Goal: Task Accomplishment & Management: Complete application form

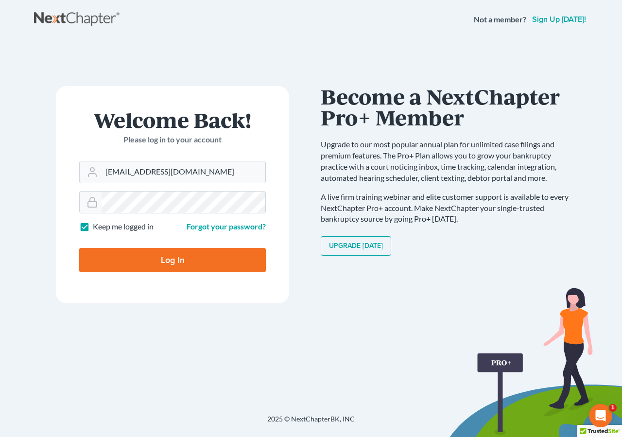
click at [165, 259] on input "Log In" at bounding box center [172, 260] width 187 height 24
type input "Thinking..."
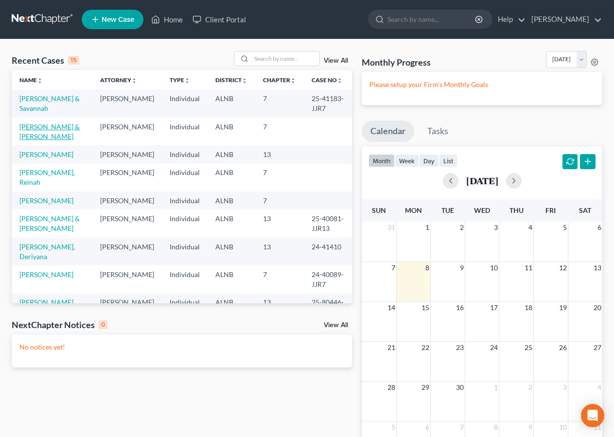
click at [44, 126] on link "[PERSON_NAME] & [PERSON_NAME]" at bounding box center [49, 131] width 60 height 18
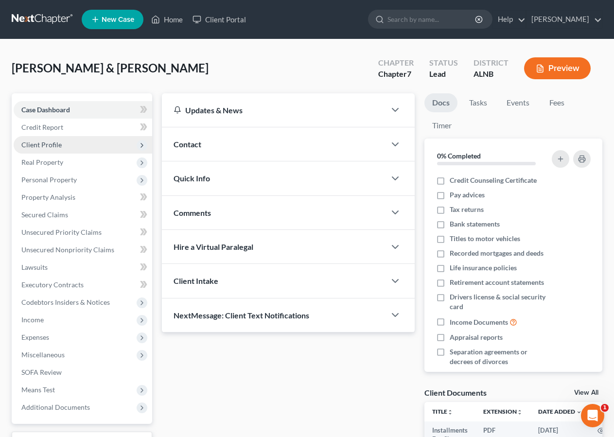
click at [56, 141] on span "Client Profile" at bounding box center [41, 144] width 40 height 8
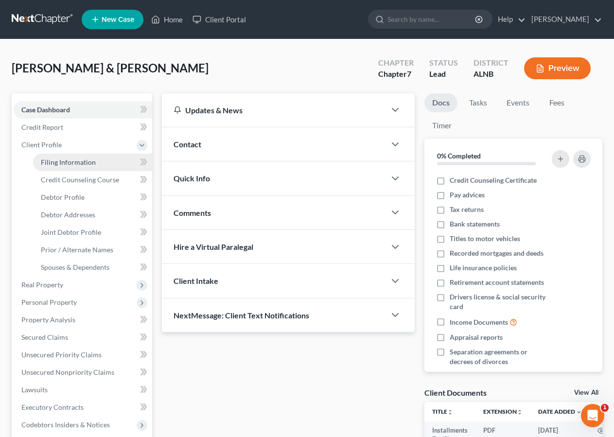
click at [100, 166] on link "Filing Information" at bounding box center [92, 162] width 119 height 17
select select "1"
select select "0"
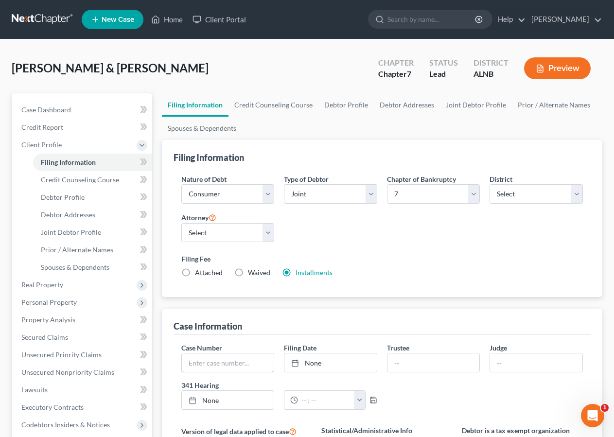
drag, startPoint x: 200, startPoint y: 367, endPoint x: 257, endPoint y: 327, distance: 69.4
click at [200, 366] on input "text" at bounding box center [228, 362] width 92 height 18
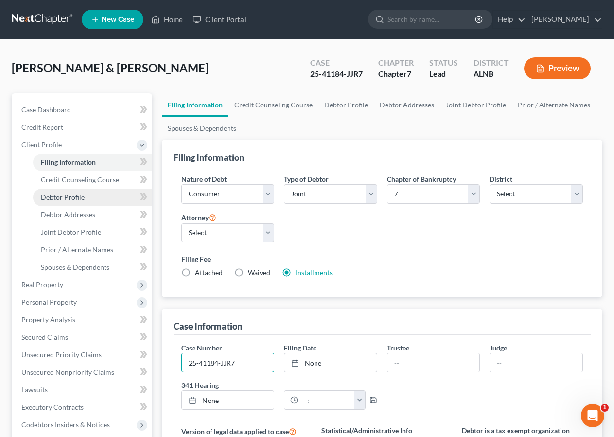
type input "25-41184-JJR7"
click at [66, 201] on span "Debtor Profile" at bounding box center [63, 197] width 44 height 8
select select "1"
select select "5"
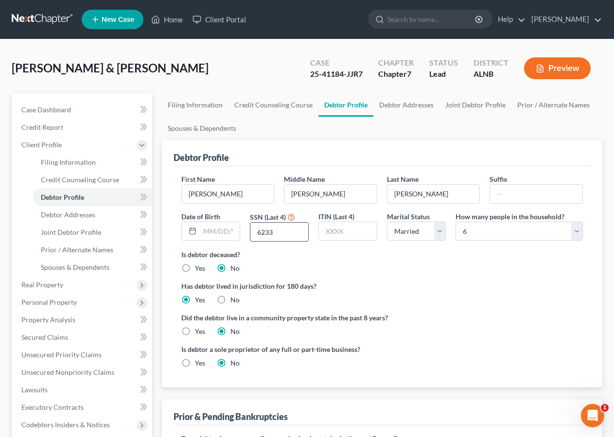
click at [284, 232] on input "6233" at bounding box center [279, 232] width 58 height 18
click at [75, 238] on link "Joint Debtor Profile" at bounding box center [92, 232] width 119 height 17
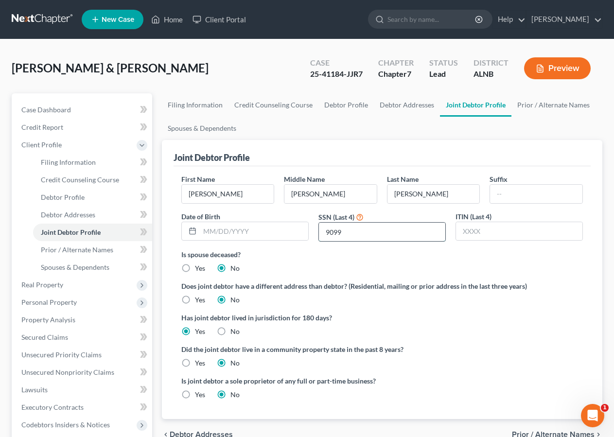
click at [345, 231] on input "9099" at bounding box center [382, 232] width 126 height 18
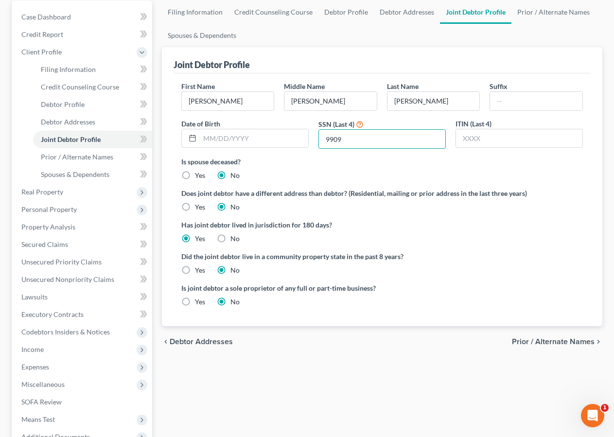
scroll to position [116, 0]
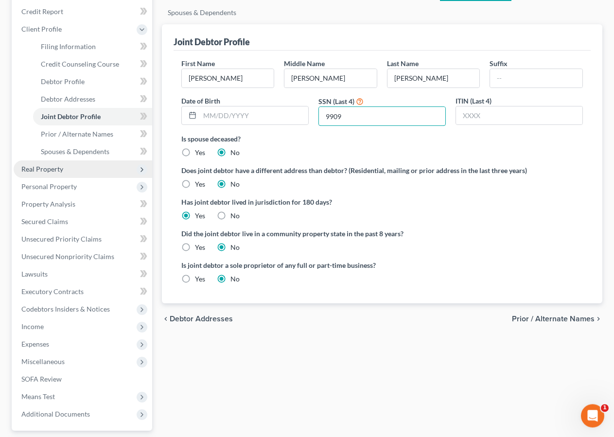
type input "9909"
click at [35, 168] on span "Real Property" at bounding box center [42, 169] width 42 height 8
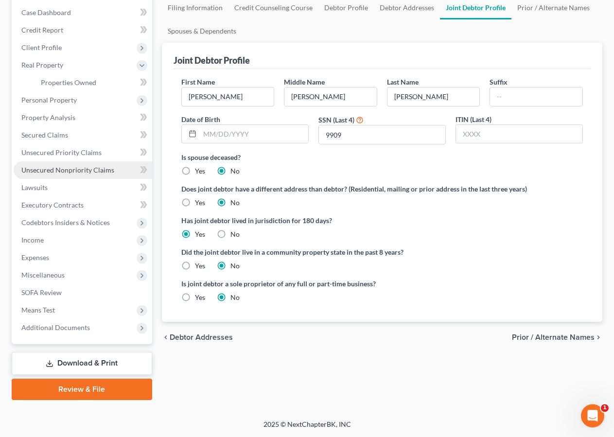
scroll to position [96, 0]
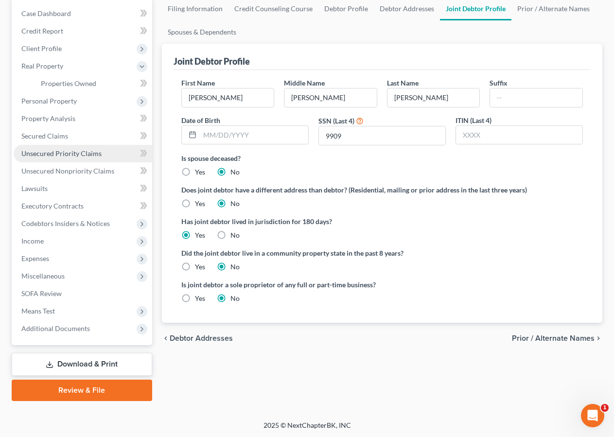
click at [67, 150] on span "Unsecured Priority Claims" at bounding box center [61, 153] width 80 height 8
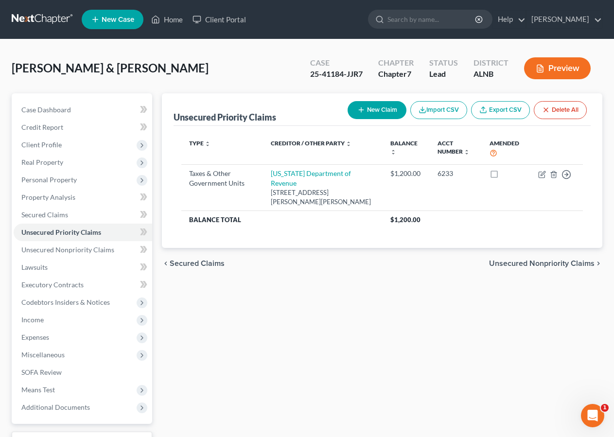
scroll to position [79, 0]
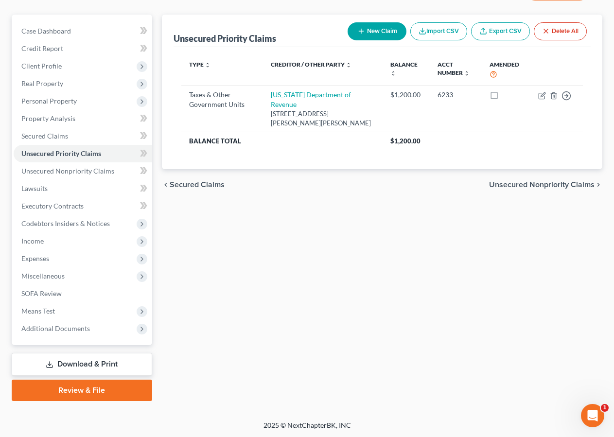
drag, startPoint x: 86, startPoint y: 362, endPoint x: 107, endPoint y: 361, distance: 20.9
click at [88, 363] on link "Download & Print" at bounding box center [82, 364] width 140 height 23
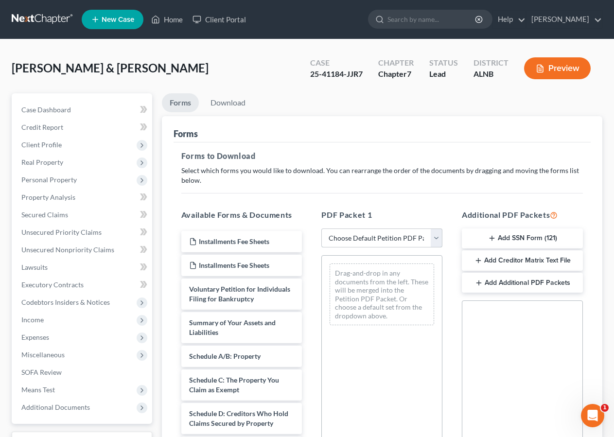
click at [421, 235] on select "Choose Default Petition PDF Packet Complete Bankruptcy Petition (all forms and …" at bounding box center [381, 237] width 121 height 19
select select "2"
click option "Amended Forms" at bounding box center [0, 0] width 0 height 0
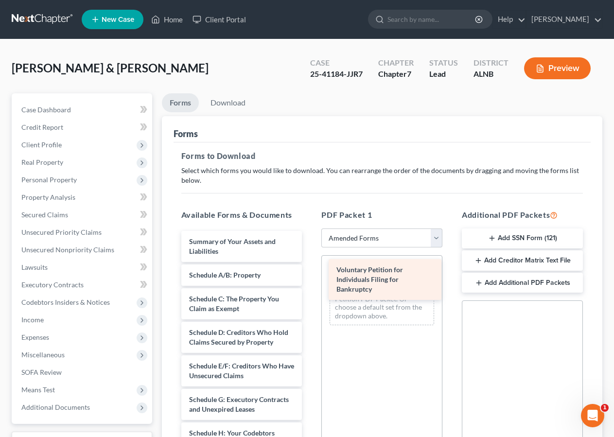
drag, startPoint x: 218, startPoint y: 247, endPoint x: 359, endPoint y: 276, distance: 144.4
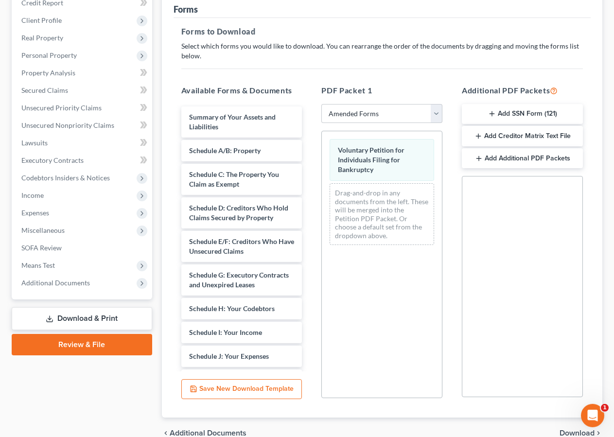
scroll to position [173, 0]
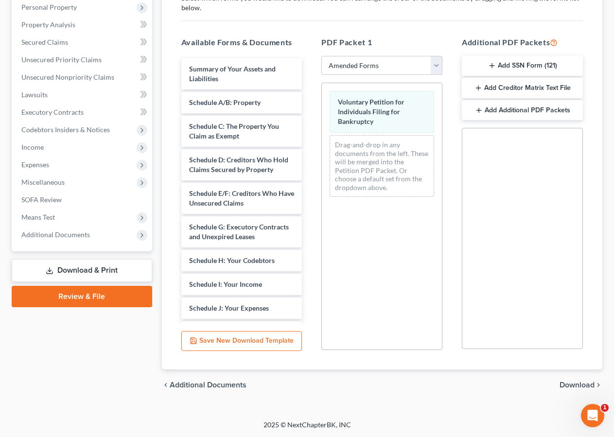
click at [580, 383] on span "Download" at bounding box center [576, 385] width 35 height 8
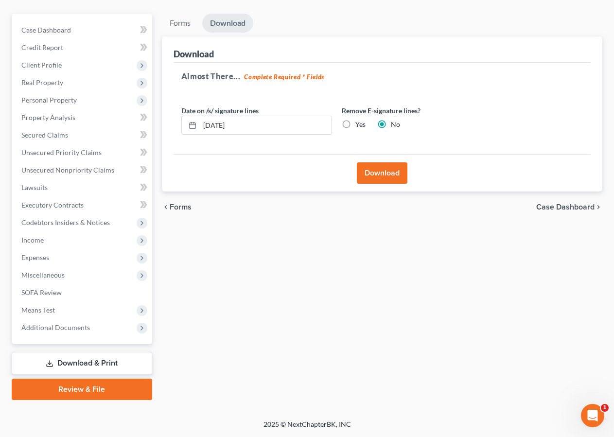
scroll to position [79, 0]
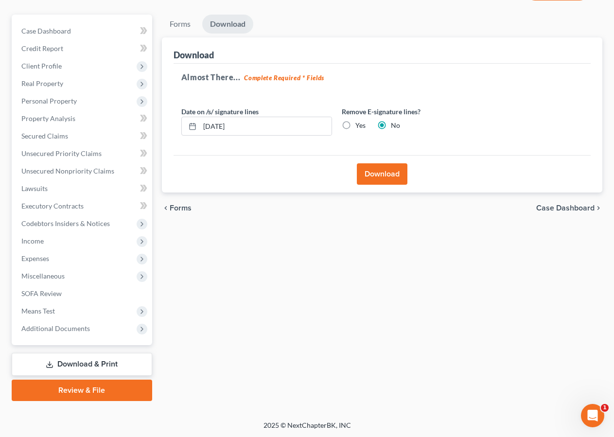
click at [375, 173] on button "Download" at bounding box center [382, 173] width 51 height 21
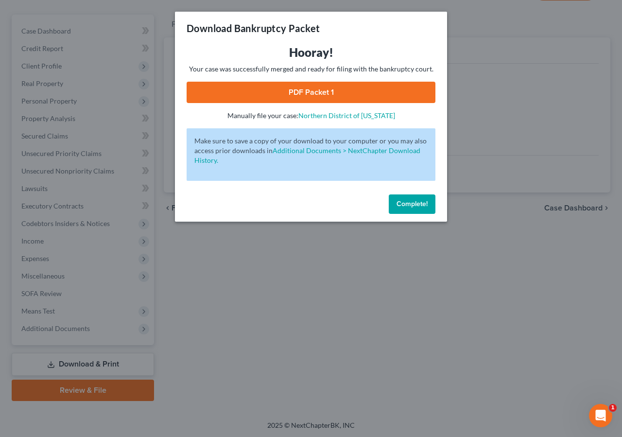
click at [321, 97] on link "PDF Packet 1" at bounding box center [311, 92] width 249 height 21
click at [415, 208] on span "Complete!" at bounding box center [412, 204] width 31 height 8
